Goal: Information Seeking & Learning: Find specific fact

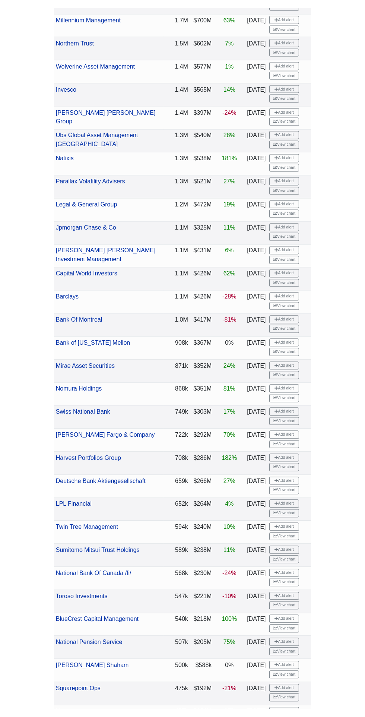
scroll to position [945, 0]
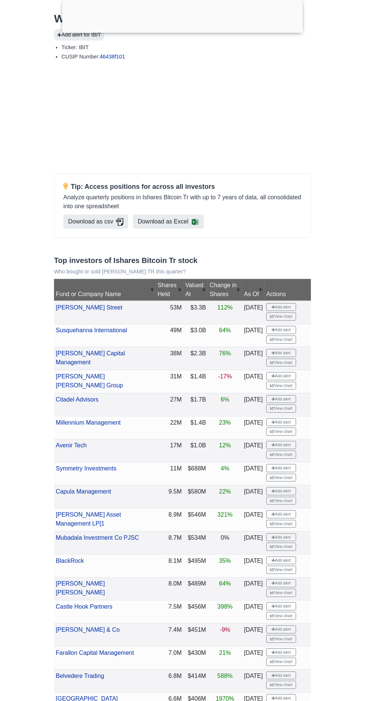
scroll to position [60, 0]
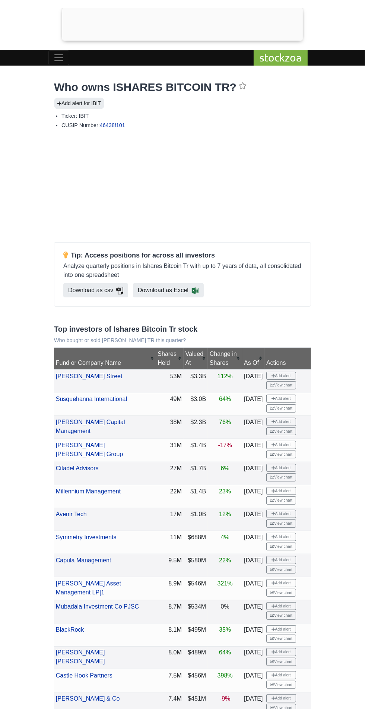
scroll to position [3, 0]
